Goal: Transaction & Acquisition: Purchase product/service

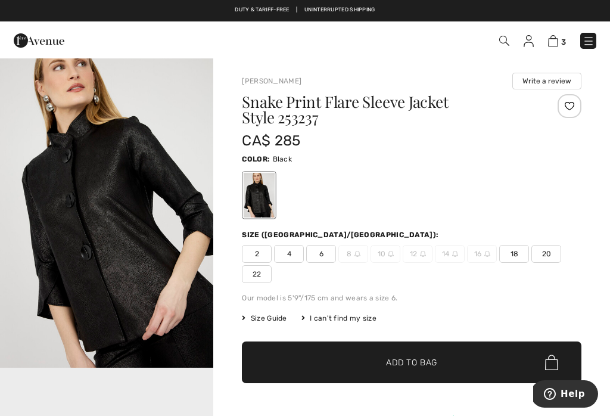
scroll to position [332, 0]
click at [519, 249] on span "18" at bounding box center [514, 254] width 30 height 18
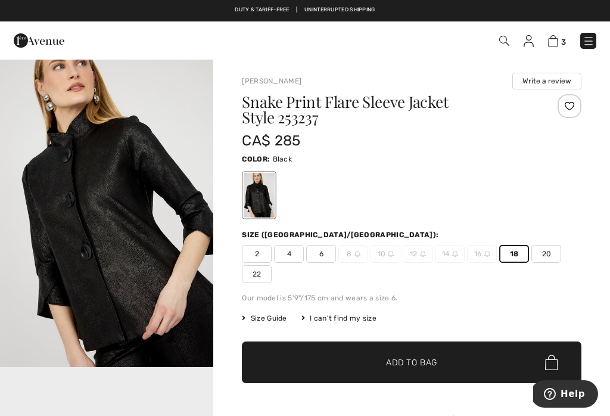
click at [438, 354] on span "✔ Added to Bag Add to Bag" at bounding box center [411, 362] width 339 height 42
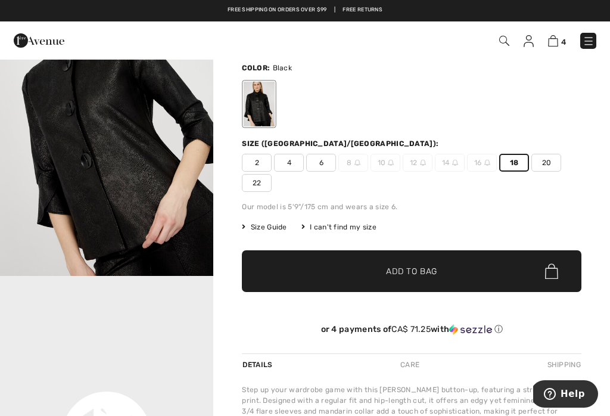
scroll to position [81, 0]
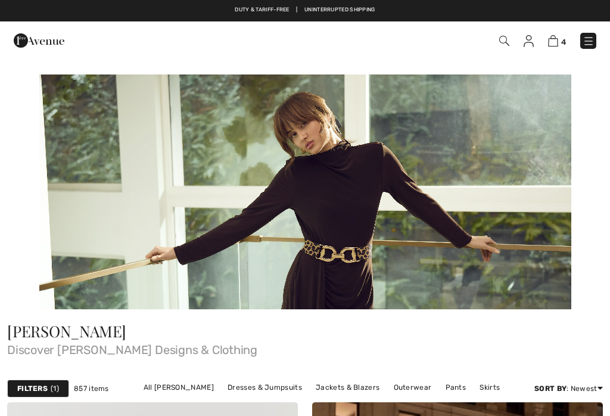
checkbox input "true"
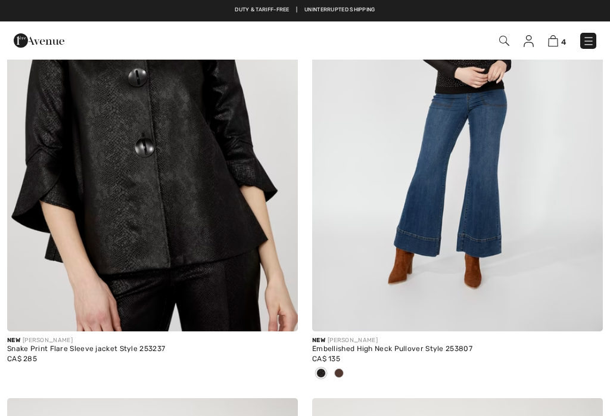
click at [593, 44] on img at bounding box center [589, 41] width 12 height 12
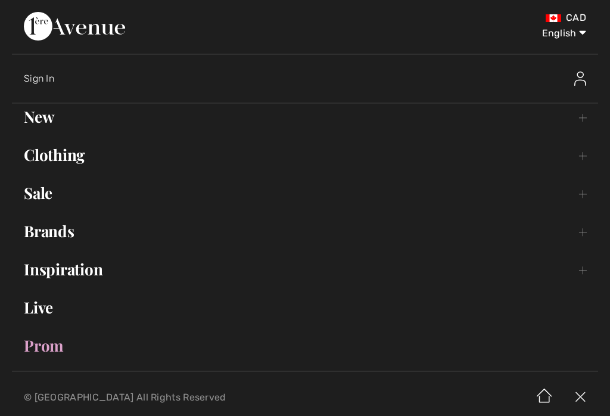
scroll to position [0, 0]
click at [89, 161] on link "Clothing Toggle submenu" at bounding box center [305, 155] width 586 height 26
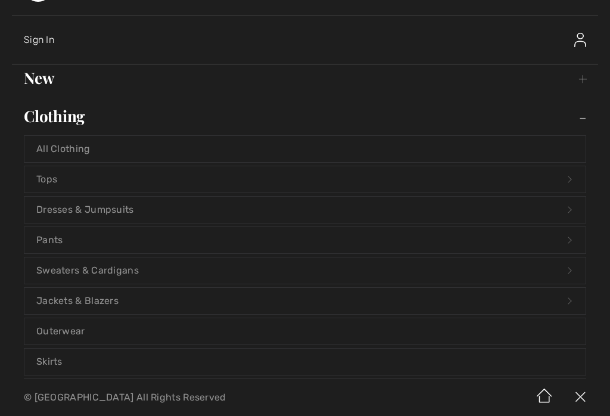
scroll to position [39, 0]
click at [51, 247] on link "Pants Open submenu" at bounding box center [304, 239] width 561 height 26
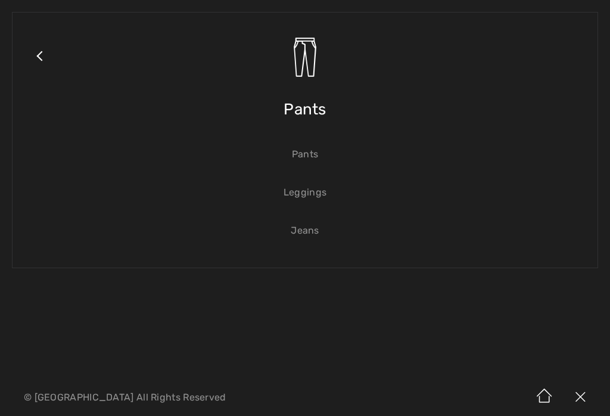
click at [322, 233] on link "Jeans" at bounding box center [304, 230] width 561 height 26
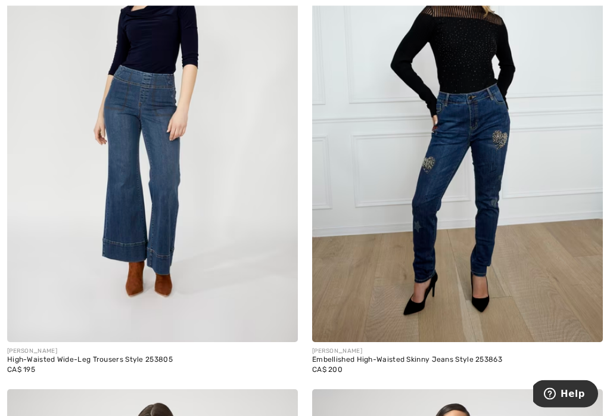
scroll to position [2175, 0]
click at [157, 164] on img at bounding box center [152, 124] width 291 height 436
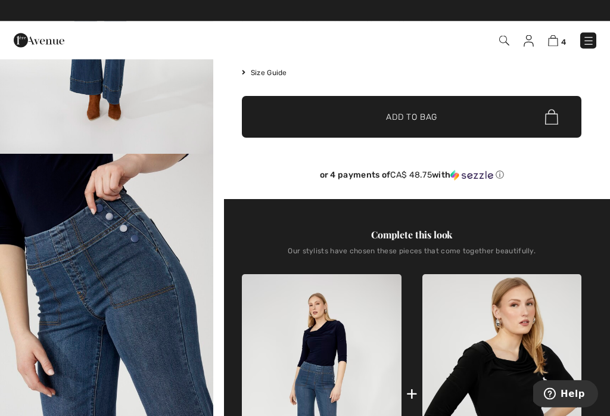
scroll to position [194, 0]
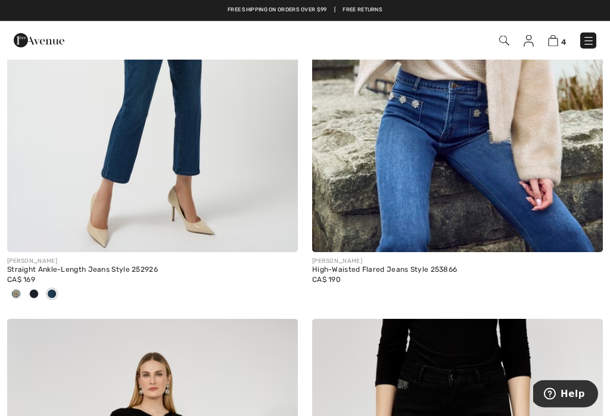
scroll to position [5280, 0]
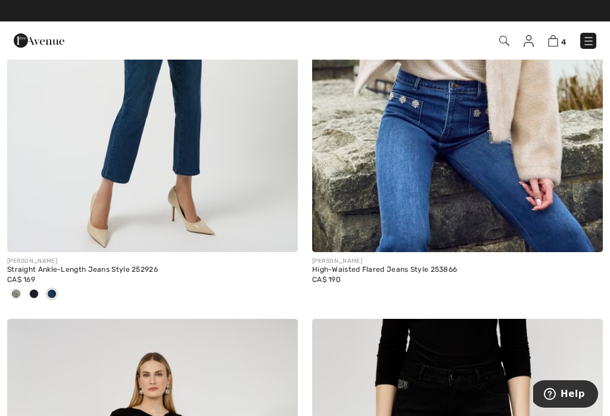
click at [536, 185] on img at bounding box center [457, 34] width 291 height 436
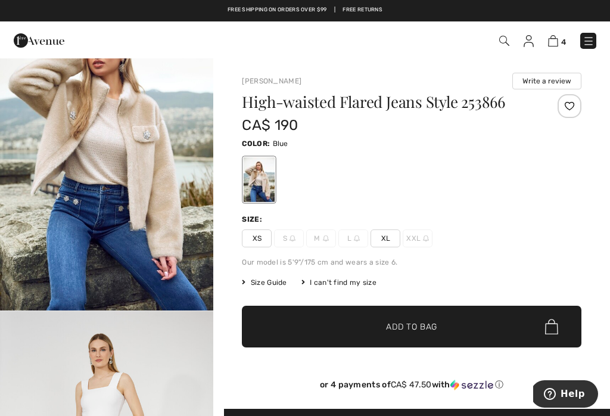
scroll to position [66, 0]
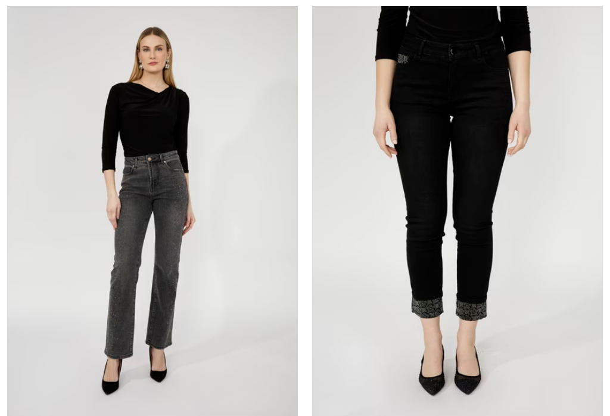
checkbox input "true"
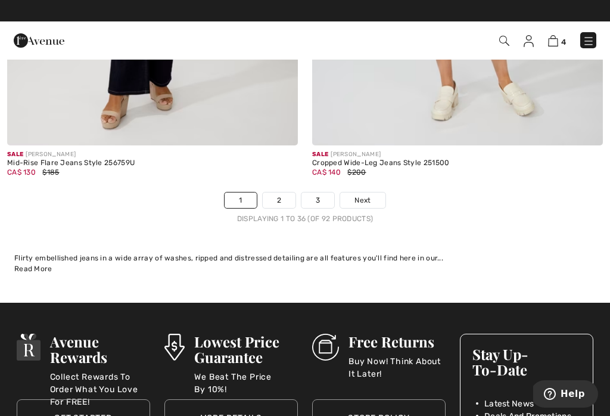
scroll to position [8996, 0]
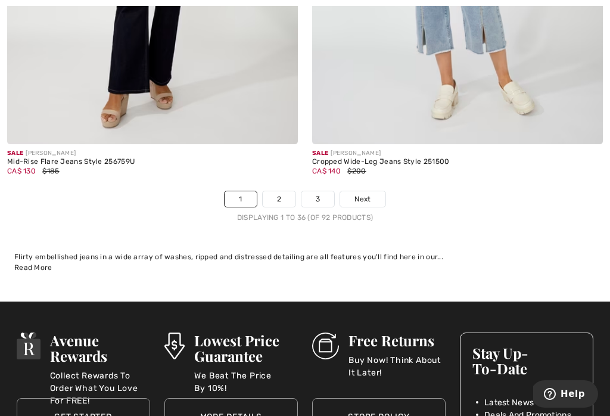
click at [288, 191] on link "2" at bounding box center [279, 198] width 33 height 15
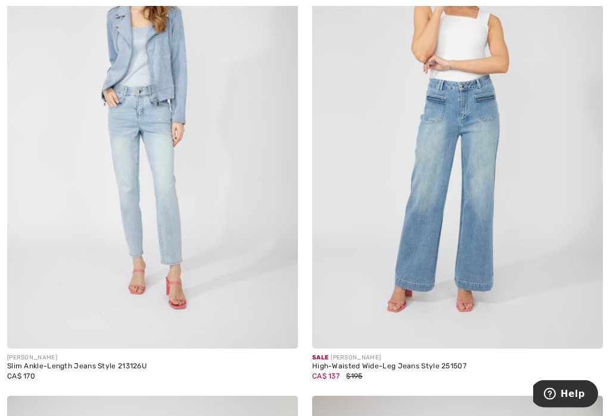
scroll to position [1706, 0]
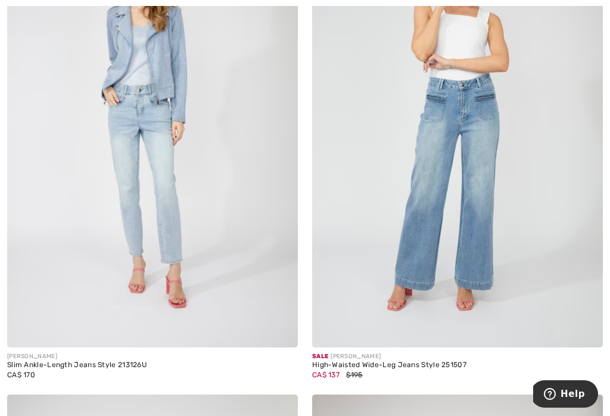
click at [468, 224] on img at bounding box center [457, 129] width 291 height 436
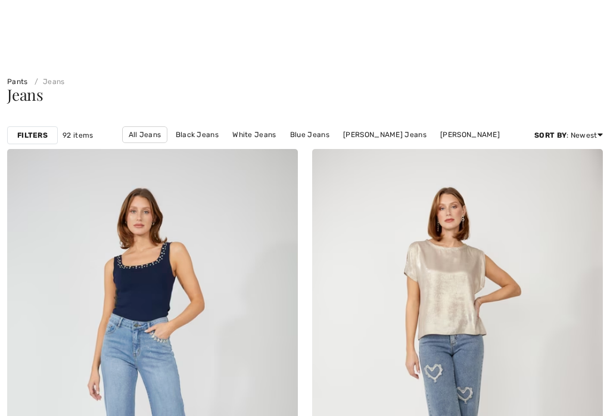
checkbox input "true"
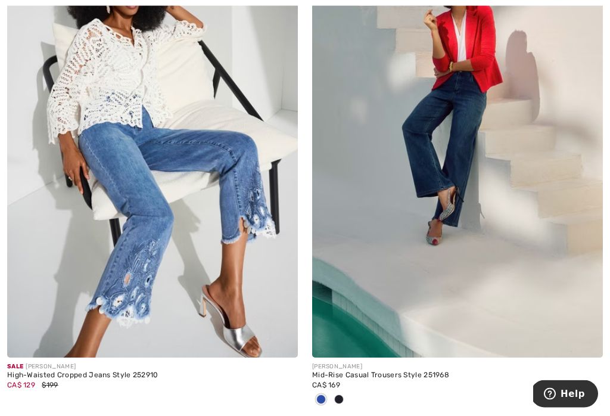
scroll to position [3243, 0]
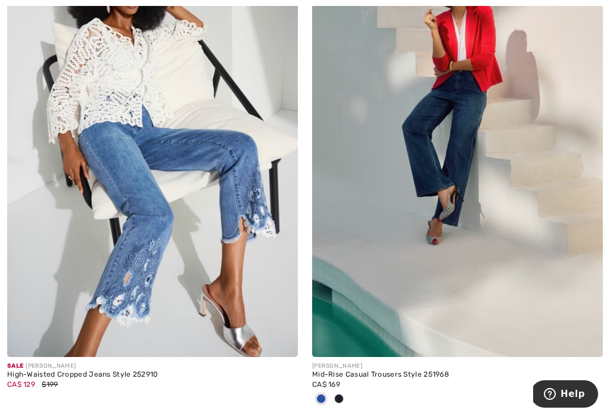
click at [480, 167] on img at bounding box center [457, 139] width 291 height 436
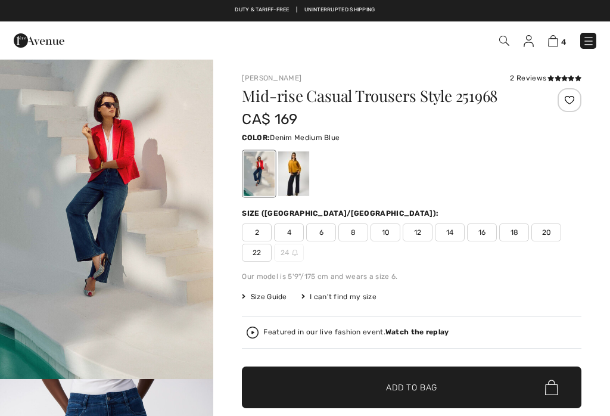
checkbox input "true"
click at [527, 201] on div "Mid-rise Casual Trousers Style 251968 CA$ 169 Color: Denim Medium Blue Size (CA…" at bounding box center [411, 278] width 339 height 381
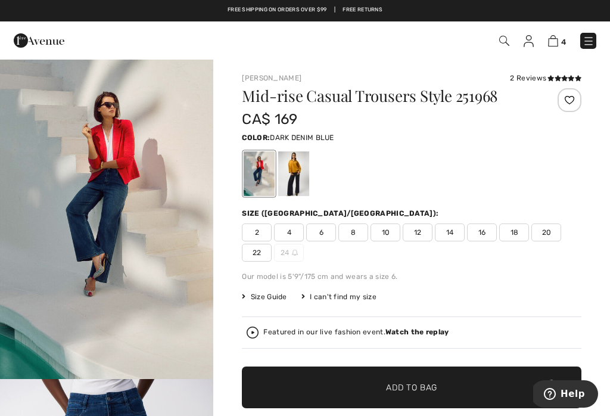
click at [309, 179] on div at bounding box center [293, 173] width 31 height 45
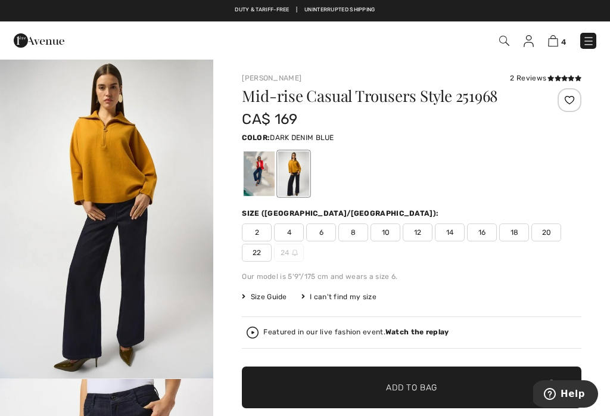
click at [493, 226] on span "16" at bounding box center [482, 232] width 30 height 18
click at [432, 381] on span "Add to Bag" at bounding box center [411, 387] width 51 height 13
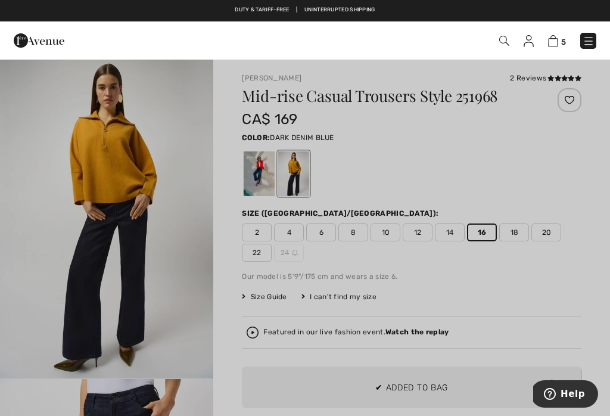
click at [195, 271] on div at bounding box center [305, 208] width 610 height 416
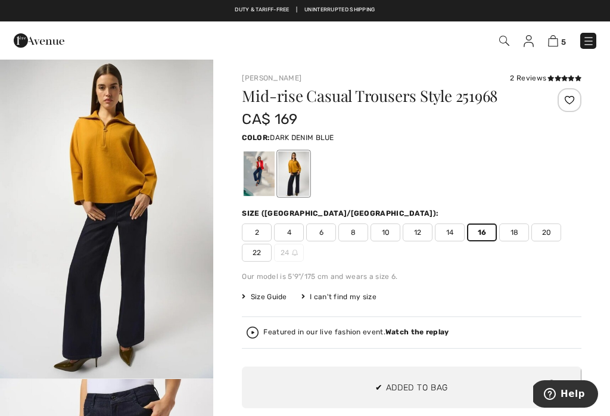
click at [270, 175] on div at bounding box center [259, 173] width 31 height 45
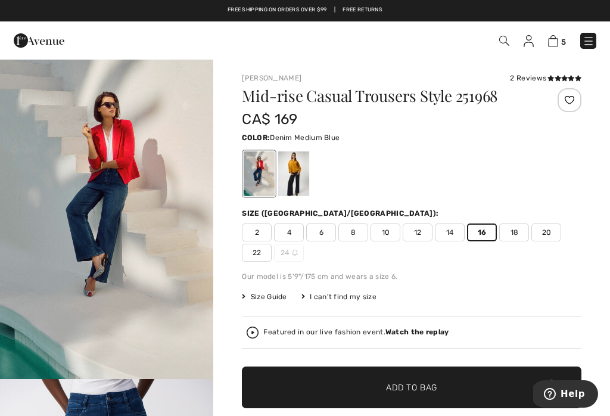
click at [493, 230] on span "16" at bounding box center [482, 232] width 30 height 18
click at [494, 229] on span "16" at bounding box center [482, 232] width 30 height 18
click at [416, 388] on span "Add to Bag" at bounding box center [411, 387] width 51 height 13
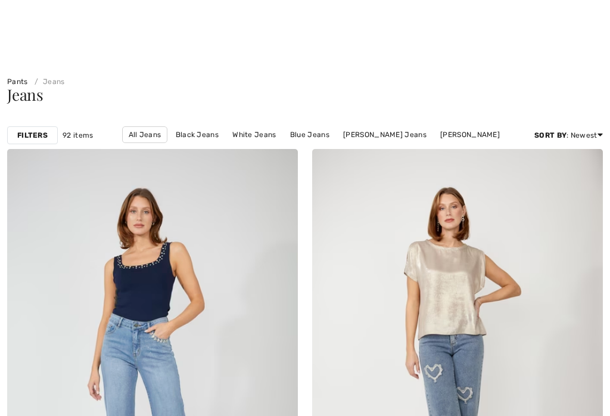
checkbox input "true"
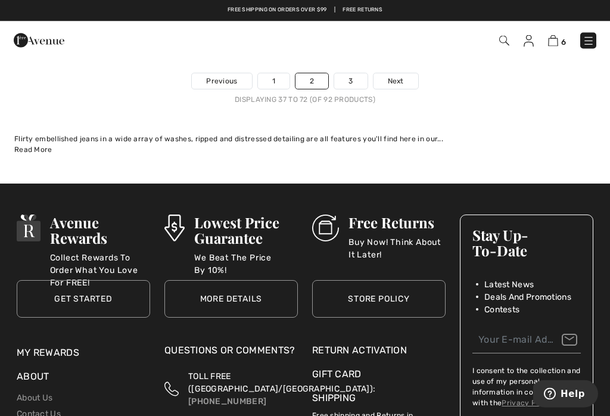
scroll to position [9113, 0]
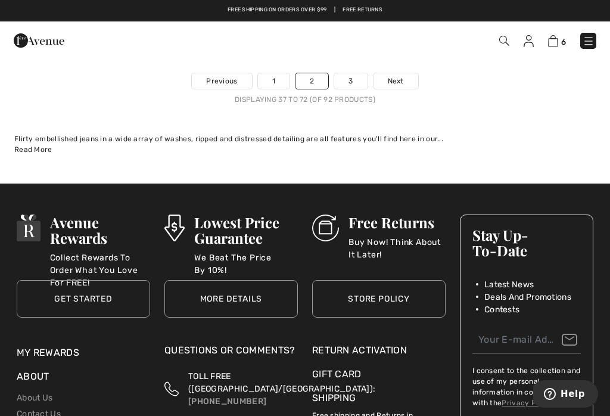
click at [354, 78] on link "3" at bounding box center [350, 80] width 33 height 15
click at [360, 57] on div "6 Checkout" at bounding box center [305, 40] width 610 height 38
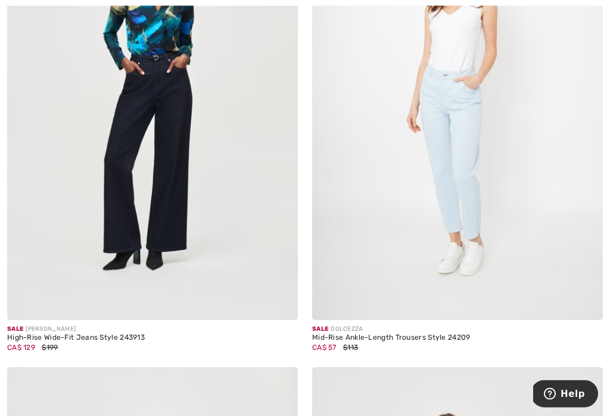
scroll to position [748, 0]
click at [178, 173] on img at bounding box center [152, 102] width 291 height 436
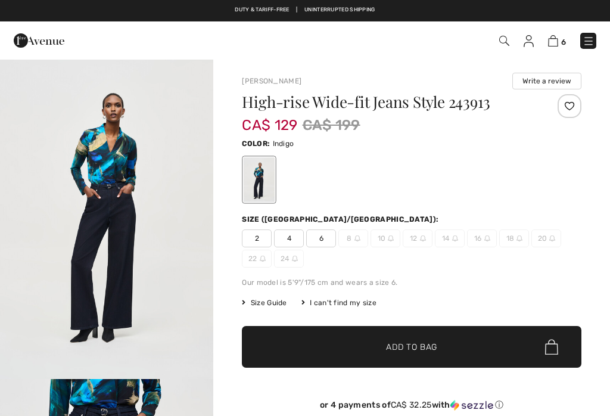
checkbox input "true"
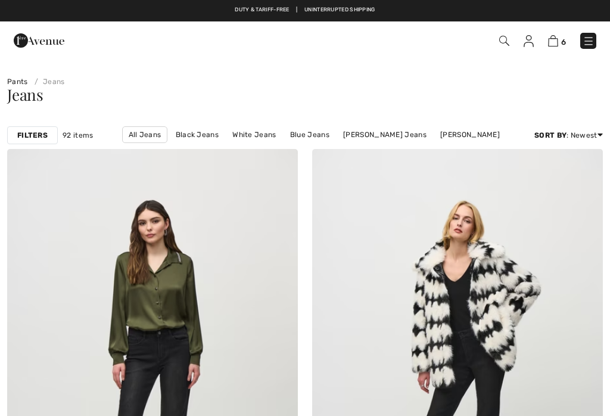
checkbox input "true"
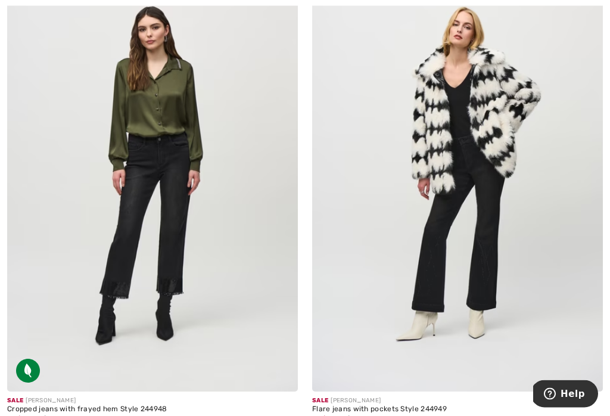
scroll to position [194, 0]
click at [493, 254] on img at bounding box center [457, 173] width 291 height 436
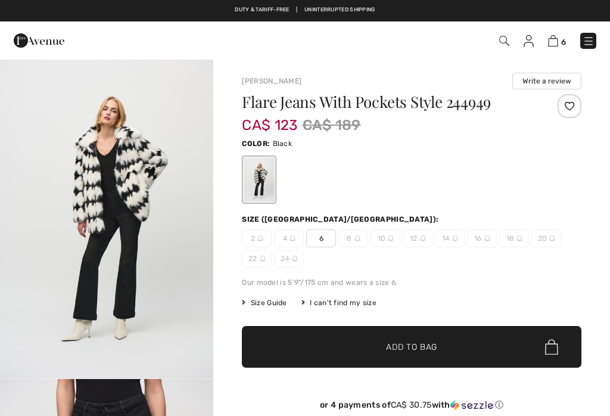
checkbox input "true"
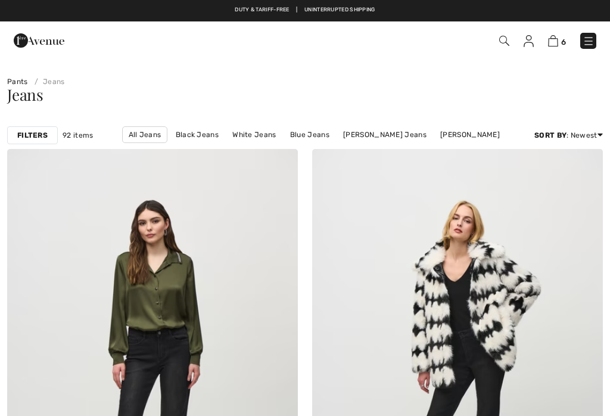
checkbox input "true"
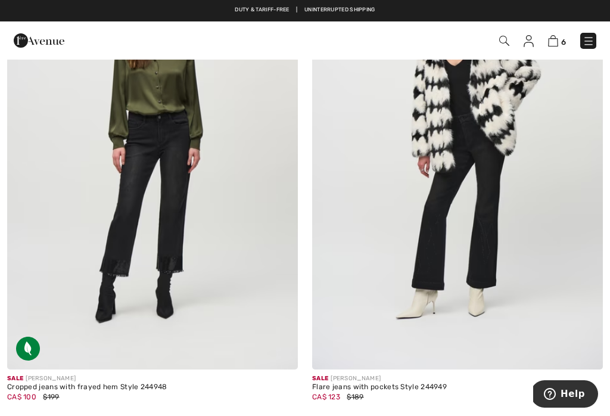
scroll to position [218, 0]
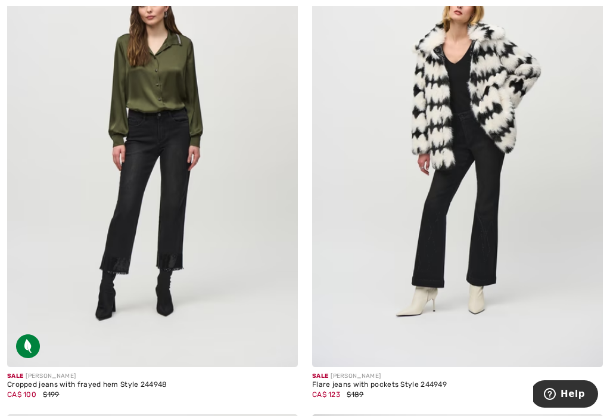
click at [175, 204] on img at bounding box center [152, 149] width 291 height 436
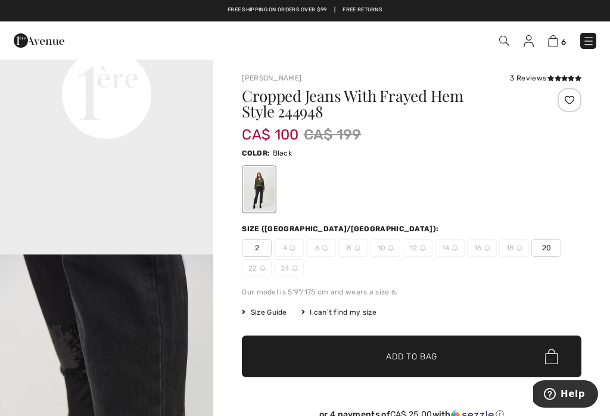
scroll to position [764, 0]
